Goal: Task Accomplishment & Management: Manage account settings

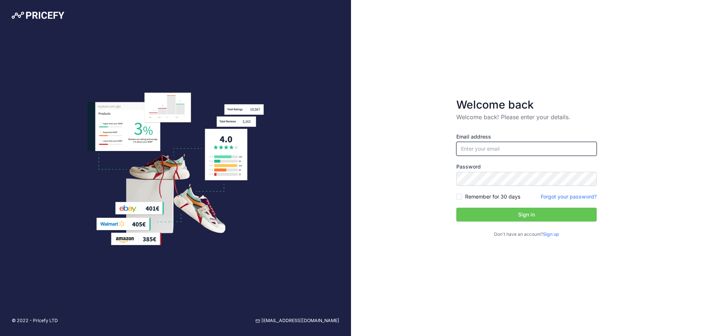
type input "[EMAIL_ADDRESS][DOMAIN_NAME]"
click at [522, 151] on input "[EMAIL_ADDRESS][DOMAIN_NAME]" at bounding box center [526, 149] width 140 height 14
click at [499, 216] on button "Sign in" at bounding box center [526, 215] width 140 height 14
